Goal: Check status: Check status

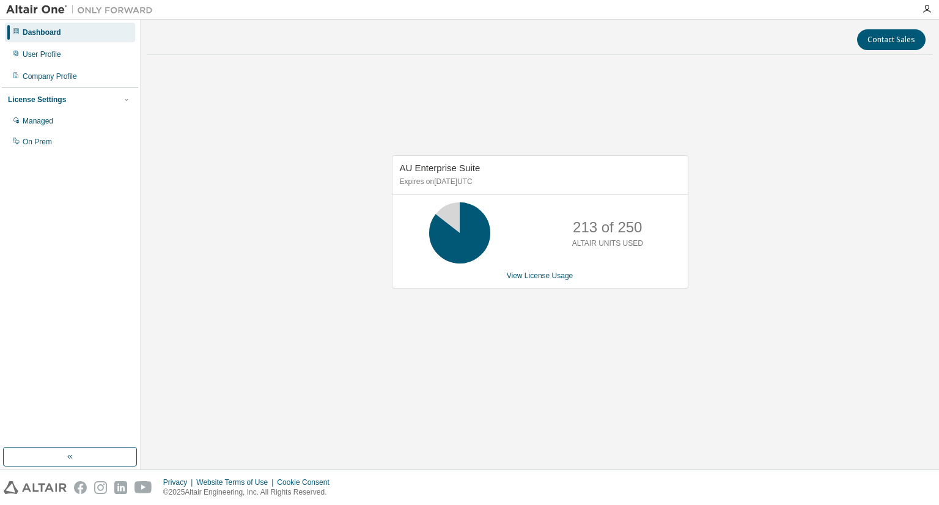
click at [707, 260] on div "AU Enterprise Suite Expires on [DATE] UTC 213 of 250 ALTAIR UNITS USED View Lic…" at bounding box center [540, 228] width 786 height 328
click at [556, 244] on div "213 of 250 ALTAIR UNITS USED" at bounding box center [540, 232] width 295 height 61
drag, startPoint x: 482, startPoint y: 295, endPoint x: 372, endPoint y: 223, distance: 131.3
click at [483, 295] on div "AU Enterprise Suite Expires on March 1, 2026 UTC 163 of 250 ALTAIR UNITS USED V…" at bounding box center [534, 228] width 309 height 146
drag, startPoint x: 701, startPoint y: 327, endPoint x: 738, endPoint y: 312, distance: 40.3
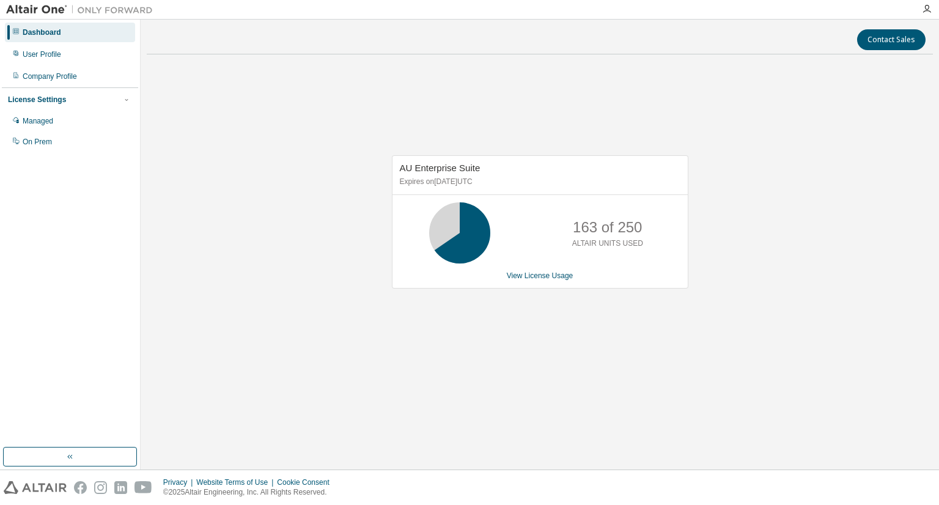
click at [736, 316] on div "AU Enterprise Suite Expires on March 1, 2026 UTC 163 of 250 ALTAIR UNITS USED V…" at bounding box center [540, 228] width 786 height 328
click at [589, 363] on div "AU Enterprise Suite Expires on March 1, 2026 UTC 243 of 250 ALTAIR UNITS USED V…" at bounding box center [540, 228] width 786 height 328
click at [724, 345] on div "AU Enterprise Suite Expires on March 1, 2026 UTC 243 of 250 ALTAIR UNITS USED V…" at bounding box center [540, 228] width 786 height 328
drag, startPoint x: 0, startPoint y: 0, endPoint x: 563, endPoint y: 363, distance: 670.0
click at [560, 365] on div "AU Enterprise Suite Expires on [DATE] UTC 243 of 250 ALTAIR UNITS USED View Lic…" at bounding box center [540, 228] width 786 height 328
